Goal: Transaction & Acquisition: Purchase product/service

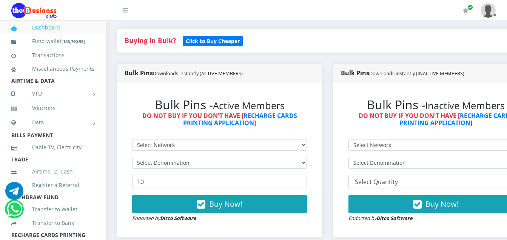
scroll to position [160, 0]
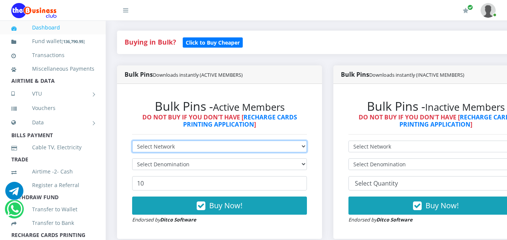
click at [212, 145] on select "Select Network MTN Globacom 9Mobile Airtel" at bounding box center [219, 146] width 175 height 12
select select "Glo"
click at [132, 142] on select "Select Network MTN Globacom 9Mobile Airtel" at bounding box center [219, 146] width 175 height 12
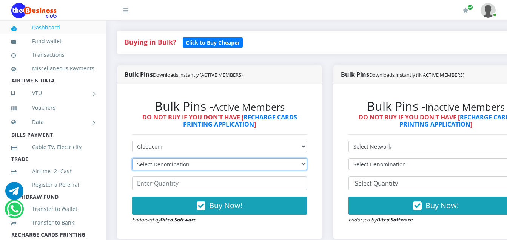
click at [219, 166] on select "Select Denomination Glo NGN100 - ₦96.55 Glo NGN200 - ₦193.10 Glo NGN500 - ₦482.…" at bounding box center [219, 164] width 175 height 12
select select "482.75-500"
click at [132, 160] on select "Select Denomination Glo NGN100 - ₦96.55 Glo NGN200 - ₦193.10 Glo NGN500 - ₦482.…" at bounding box center [219, 164] width 175 height 12
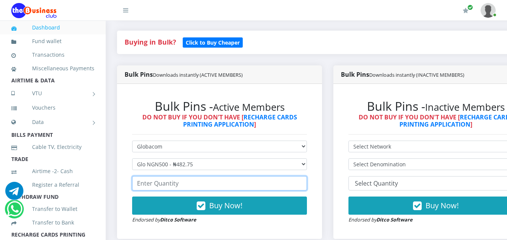
click at [203, 183] on input "number" at bounding box center [219, 183] width 175 height 14
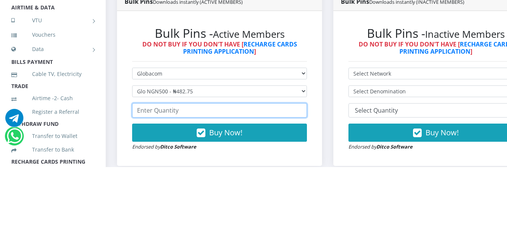
scroll to position [159, 0]
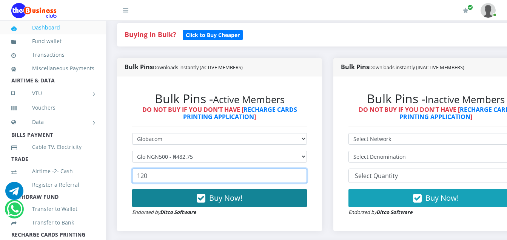
type input "120"
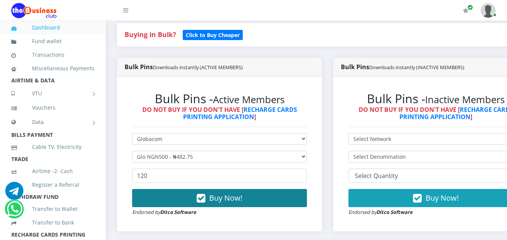
click at [242, 203] on span "Buy Now!" at bounding box center [225, 197] width 33 height 10
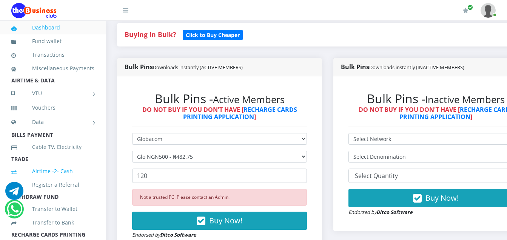
click at [25, 175] on link "Airtime -2- Cash" at bounding box center [52, 170] width 83 height 17
